Goal: Navigation & Orientation: Find specific page/section

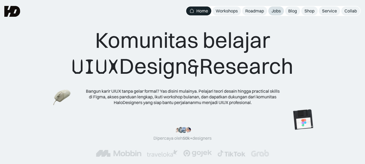
click at [273, 11] on div "Jobs" at bounding box center [275, 11] width 9 height 6
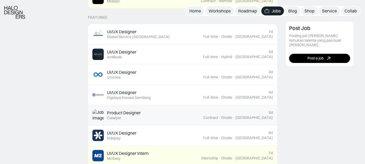
scroll to position [216, 0]
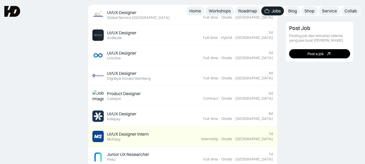
scroll to position [216, 0]
